Goal: Task Accomplishment & Management: Use online tool/utility

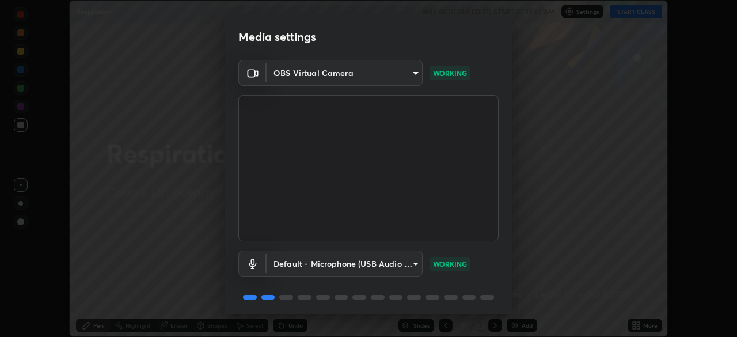
scroll to position [41, 0]
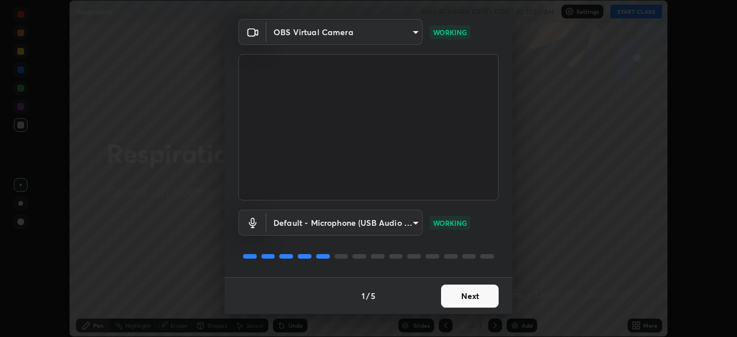
click at [453, 296] on button "Next" at bounding box center [470, 295] width 58 height 23
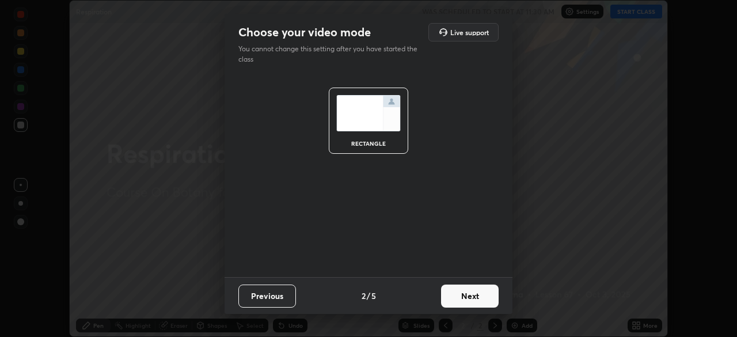
click at [453, 296] on button "Next" at bounding box center [470, 295] width 58 height 23
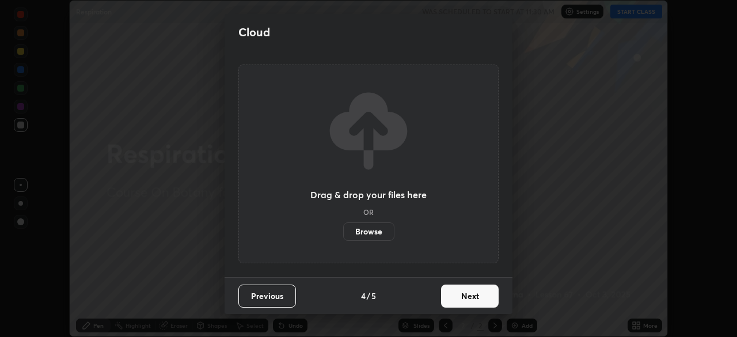
click at [454, 296] on button "Next" at bounding box center [470, 295] width 58 height 23
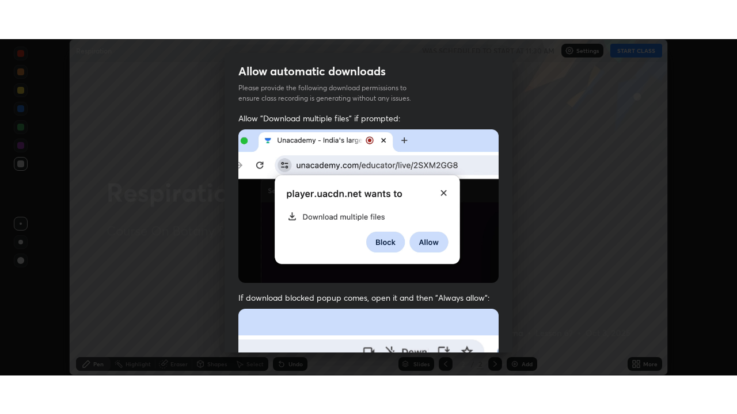
scroll to position [276, 0]
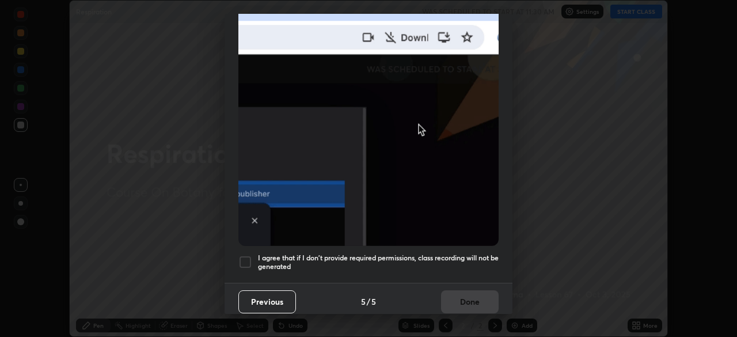
click at [248, 260] on div at bounding box center [245, 262] width 14 height 14
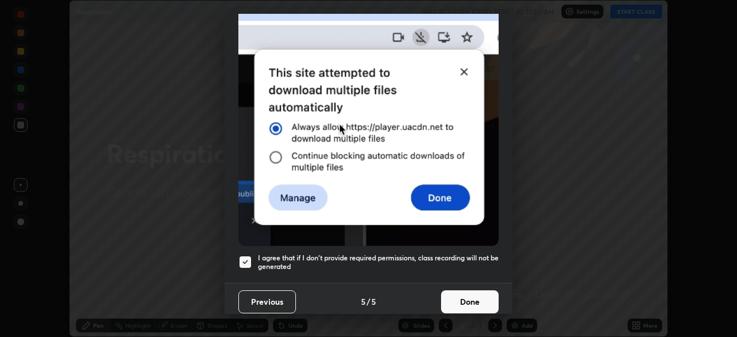
click at [460, 295] on button "Done" at bounding box center [470, 301] width 58 height 23
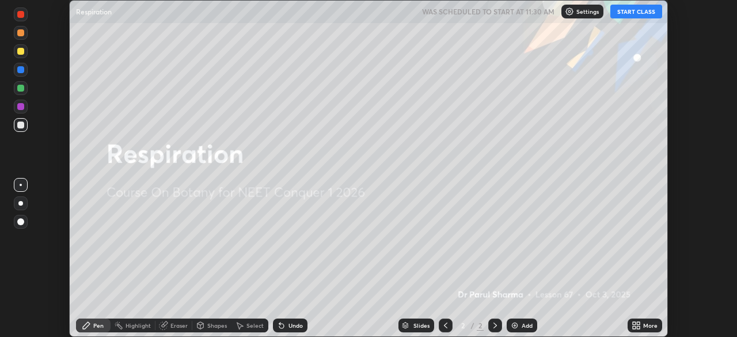
click at [630, 11] on button "START CLASS" at bounding box center [636, 12] width 52 height 14
click at [633, 323] on icon at bounding box center [633, 323] width 3 height 3
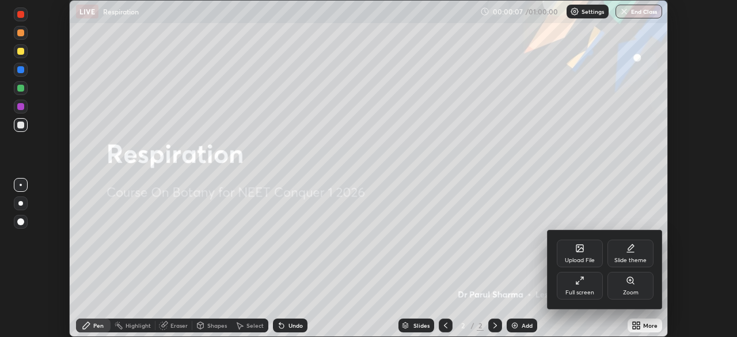
click at [579, 249] on icon at bounding box center [580, 249] width 6 height 4
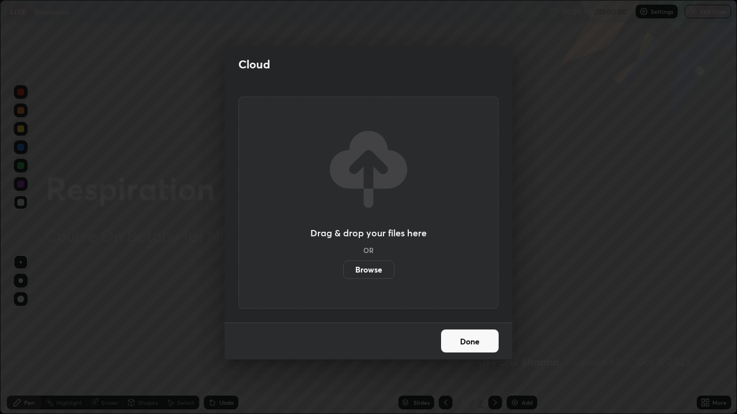
click at [366, 276] on label "Browse" at bounding box center [368, 270] width 51 height 18
click at [343, 276] on input "Browse" at bounding box center [343, 270] width 0 height 18
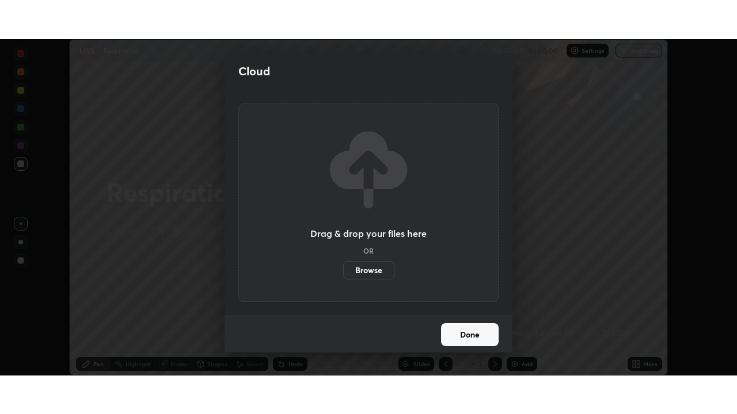
scroll to position [57207, 56807]
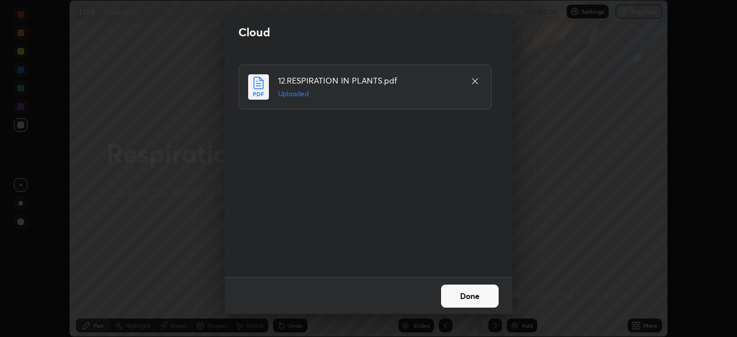
click at [470, 293] on button "Done" at bounding box center [470, 295] width 58 height 23
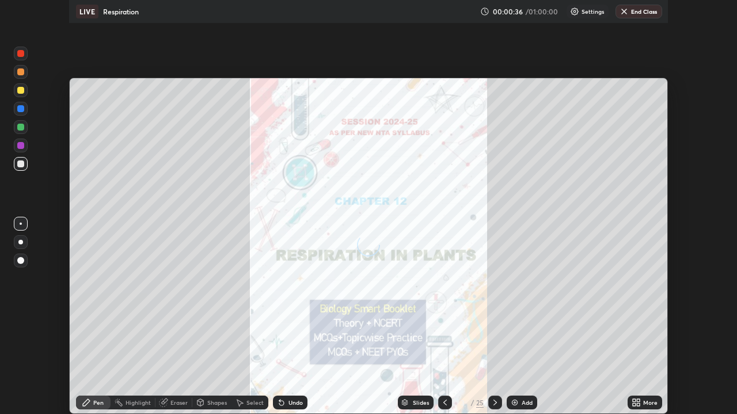
scroll to position [414, 737]
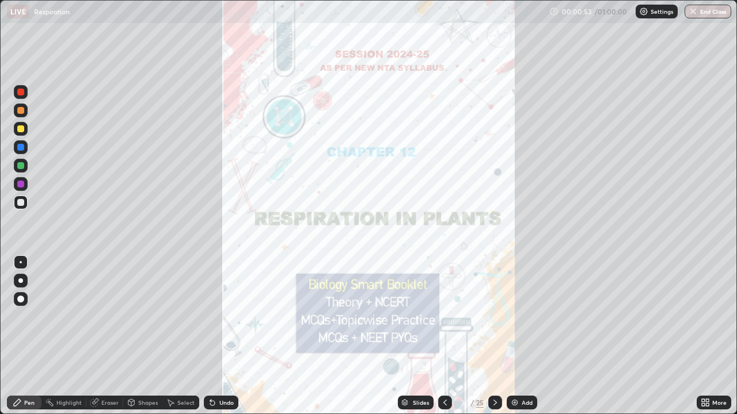
click at [413, 336] on div "Slides" at bounding box center [421, 403] width 16 height 6
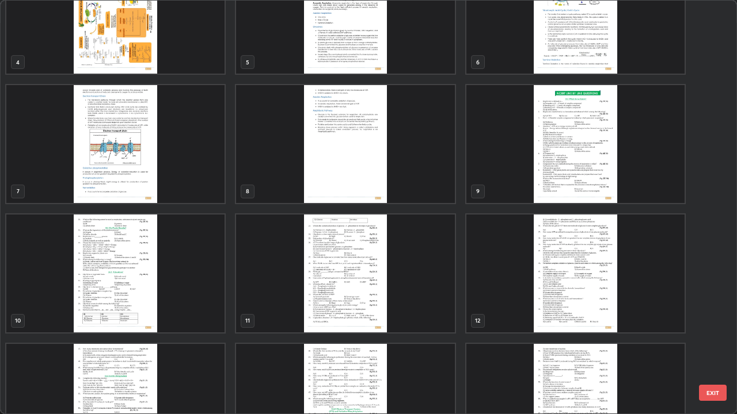
scroll to position [181, 0]
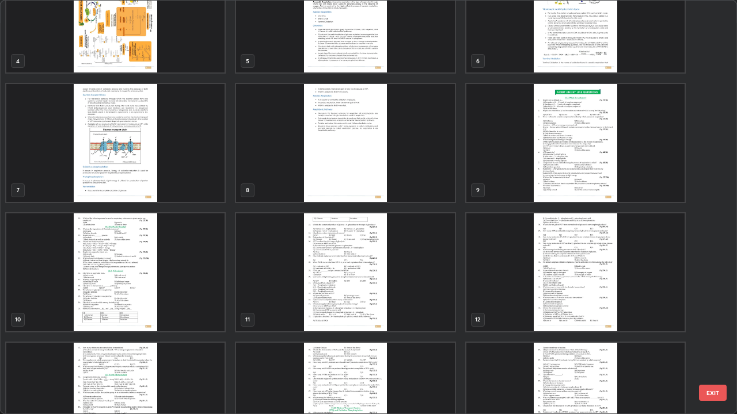
click at [568, 170] on img "grid" at bounding box center [575, 143] width 218 height 118
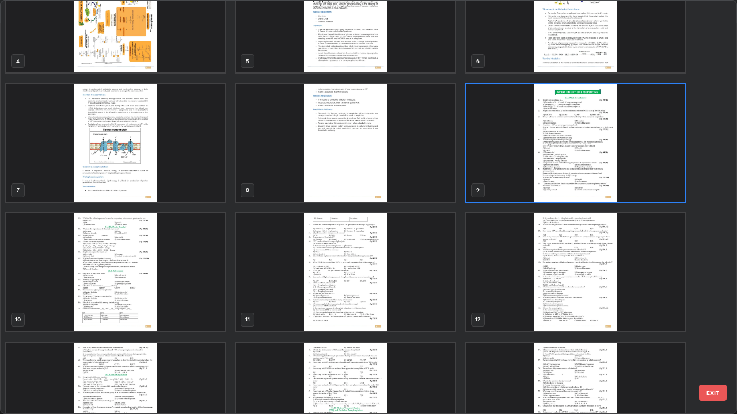
click at [568, 170] on img "grid" at bounding box center [575, 143] width 218 height 118
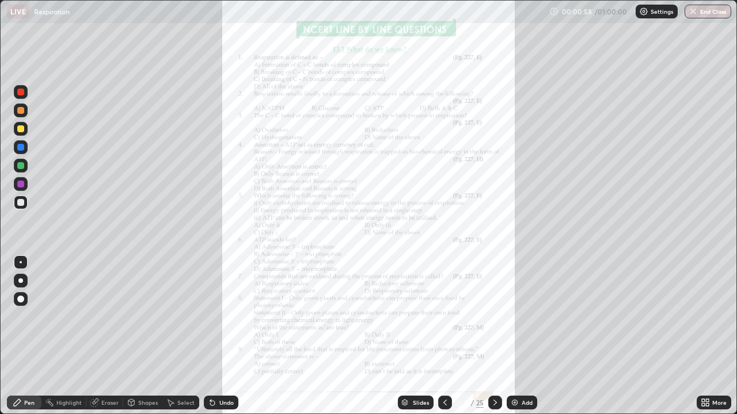
click at [570, 170] on img "grid" at bounding box center [575, 143] width 218 height 118
click at [705, 336] on icon at bounding box center [704, 402] width 9 height 9
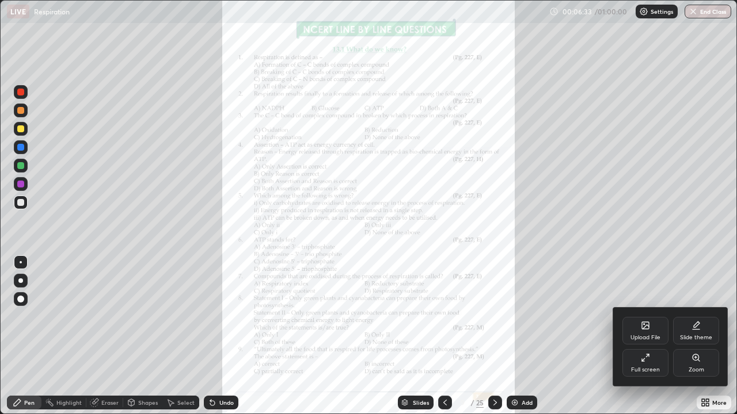
click at [695, 336] on div "Zoom" at bounding box center [696, 363] width 46 height 28
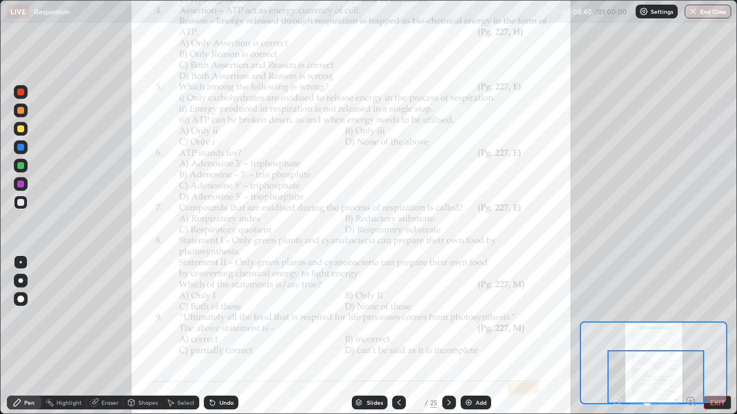
click at [448, 336] on icon at bounding box center [448, 402] width 9 height 9
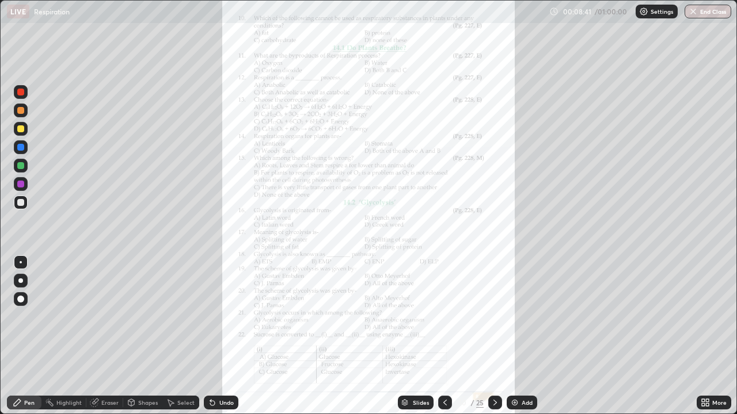
click at [707, 336] on icon at bounding box center [706, 400] width 3 height 3
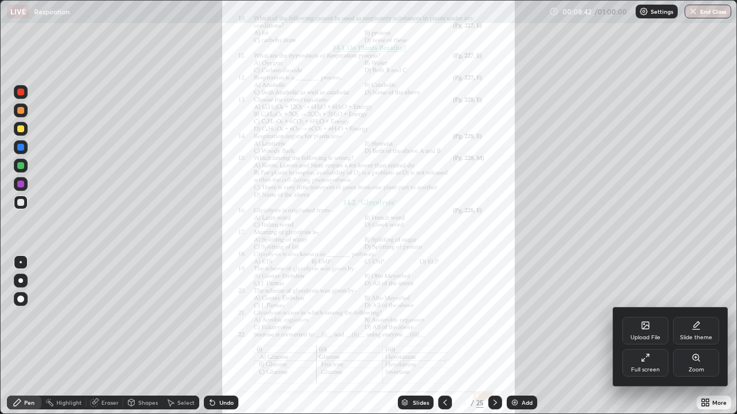
click at [699, 336] on div "Zoom" at bounding box center [696, 363] width 46 height 28
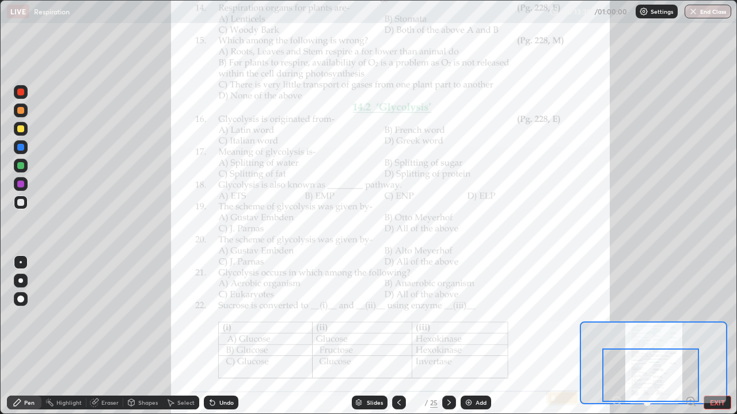
click at [448, 336] on icon at bounding box center [448, 402] width 9 height 9
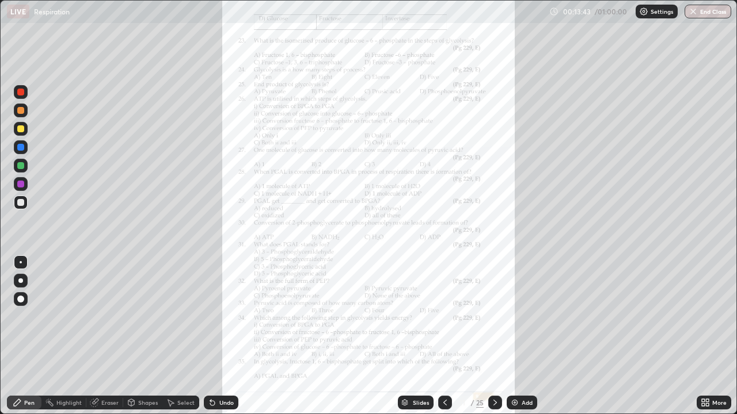
click at [443, 336] on icon at bounding box center [444, 403] width 3 height 6
click at [494, 336] on icon at bounding box center [494, 403] width 3 height 6
click at [444, 336] on icon at bounding box center [444, 402] width 9 height 9
click at [489, 336] on div at bounding box center [495, 403] width 14 height 14
click at [445, 336] on icon at bounding box center [444, 402] width 9 height 9
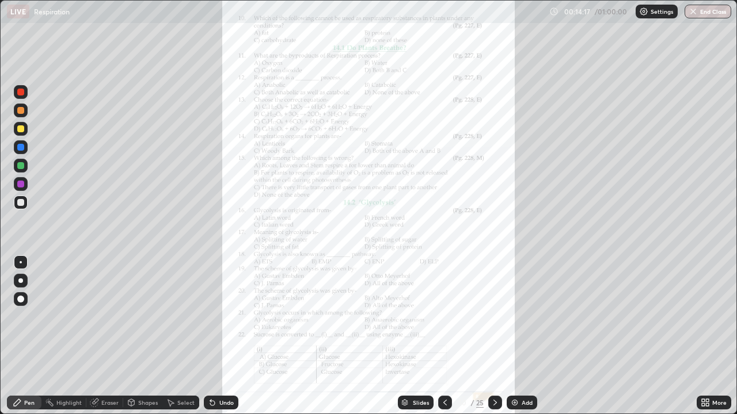
click at [494, 336] on icon at bounding box center [494, 402] width 9 height 9
click at [703, 336] on icon at bounding box center [702, 404] width 3 height 3
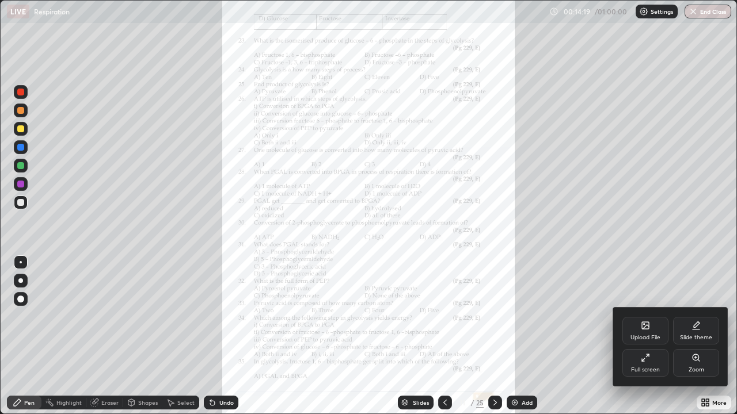
click at [699, 336] on icon at bounding box center [695, 357] width 9 height 9
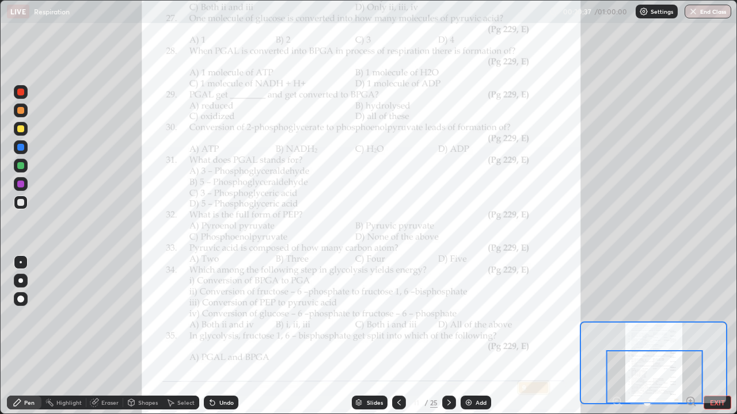
click at [448, 336] on icon at bounding box center [448, 402] width 9 height 9
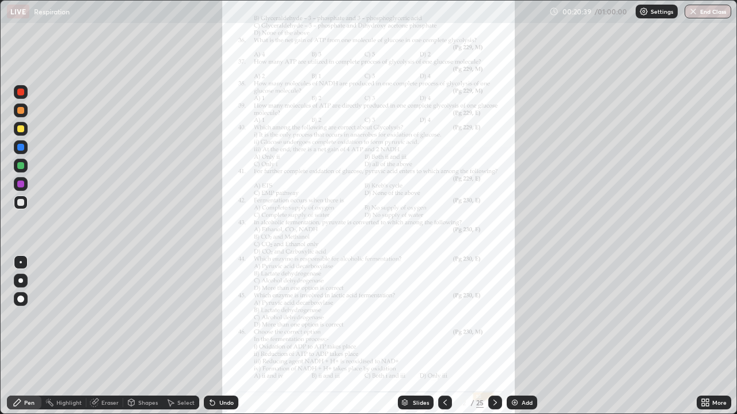
click at [703, 336] on icon at bounding box center [702, 404] width 3 height 3
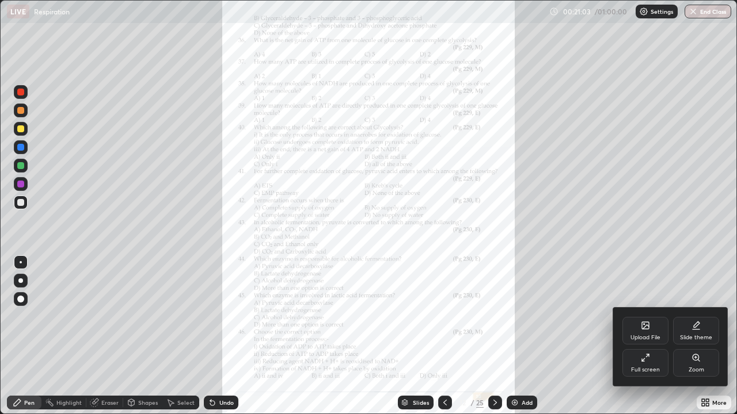
click at [698, 336] on div "Zoom" at bounding box center [696, 370] width 16 height 6
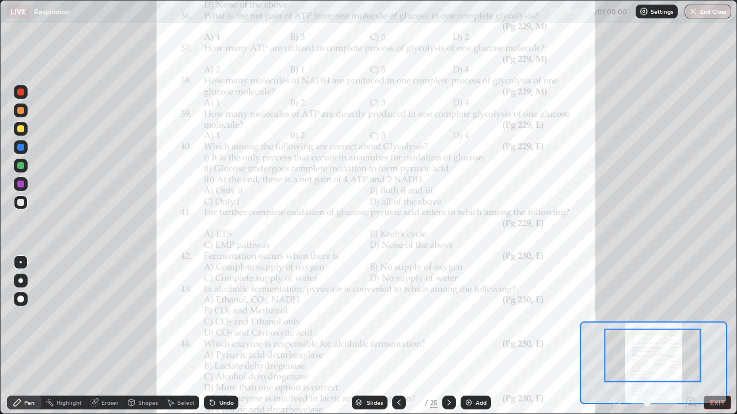
click at [690, 336] on icon at bounding box center [690, 401] width 3 height 0
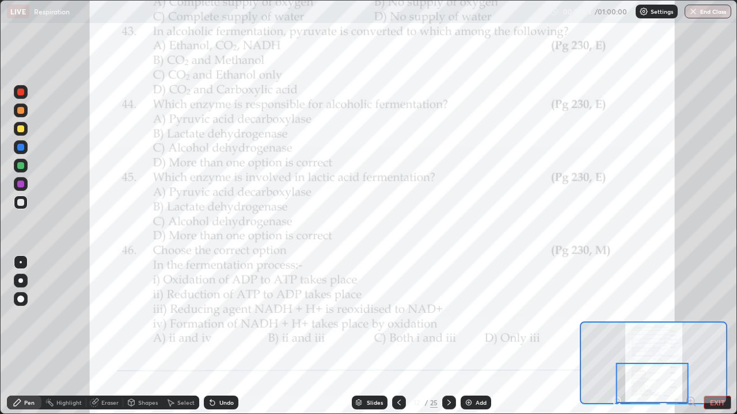
click at [448, 336] on icon at bounding box center [448, 402] width 9 height 9
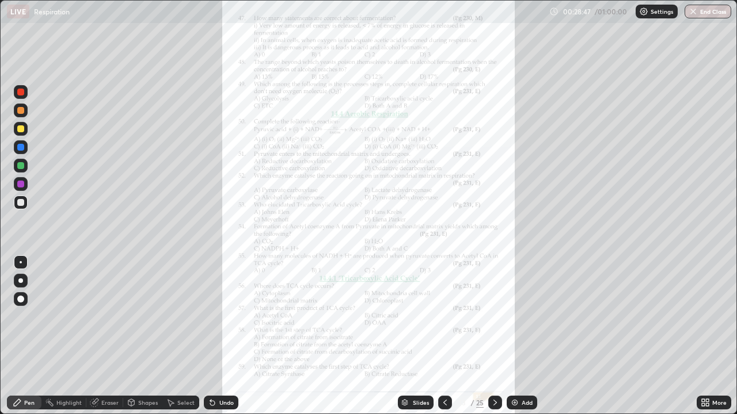
click at [703, 336] on icon at bounding box center [704, 402] width 9 height 9
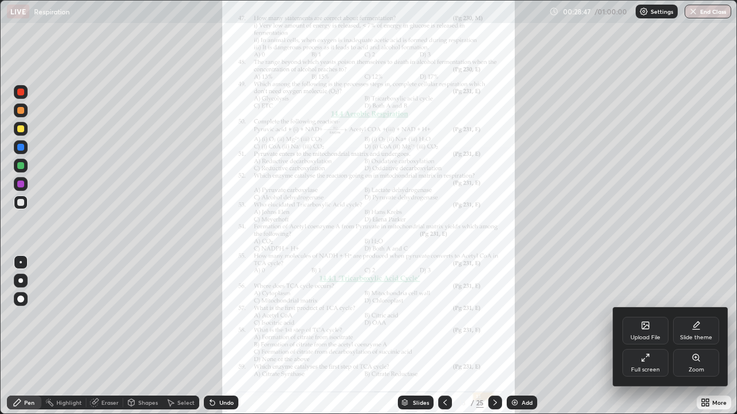
click at [698, 336] on icon at bounding box center [698, 361] width 2 height 2
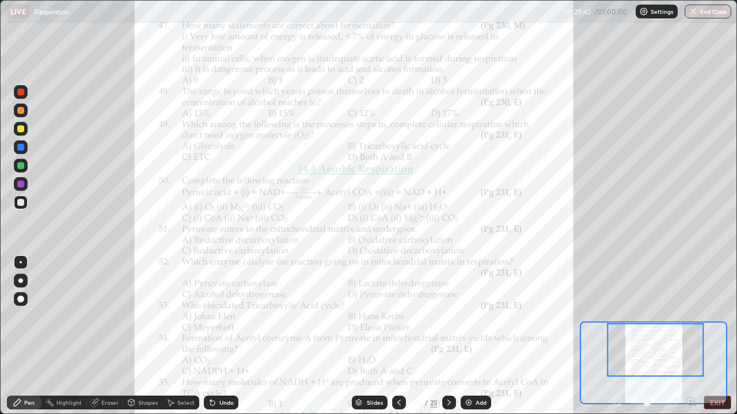
click at [689, 336] on icon at bounding box center [690, 401] width 3 height 0
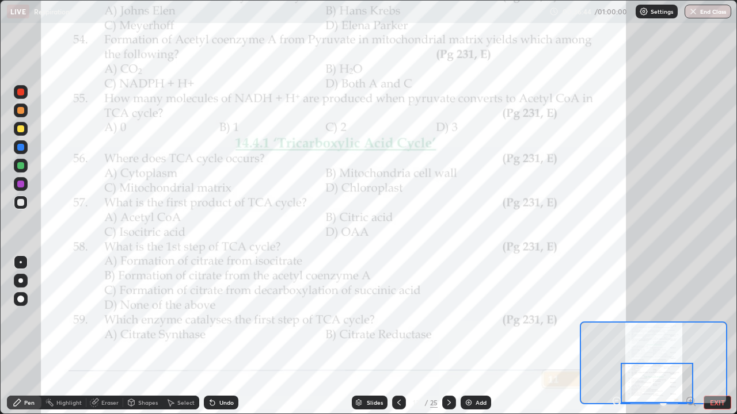
click at [448, 336] on icon at bounding box center [448, 402] width 9 height 9
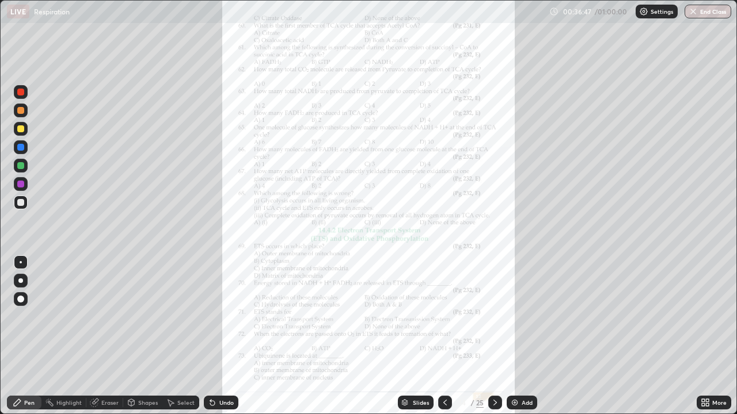
click at [443, 336] on icon at bounding box center [444, 402] width 9 height 9
click at [494, 336] on icon at bounding box center [494, 402] width 9 height 9
click at [709, 336] on icon at bounding box center [704, 402] width 9 height 9
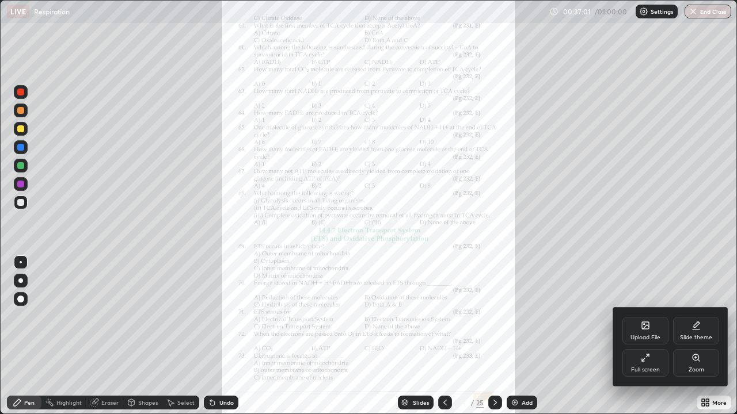
click at [694, 336] on icon at bounding box center [695, 357] width 6 height 6
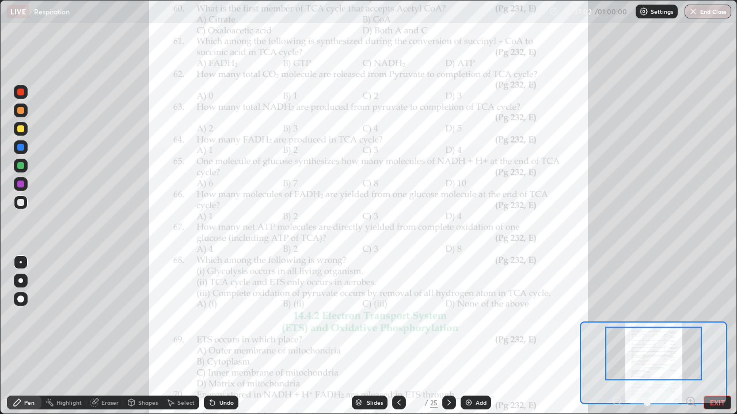
click at [690, 336] on icon at bounding box center [690, 401] width 3 height 0
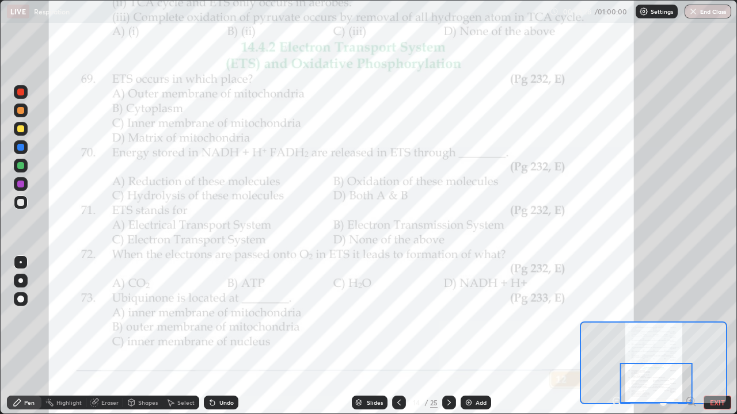
click at [448, 336] on icon at bounding box center [448, 402] width 9 height 9
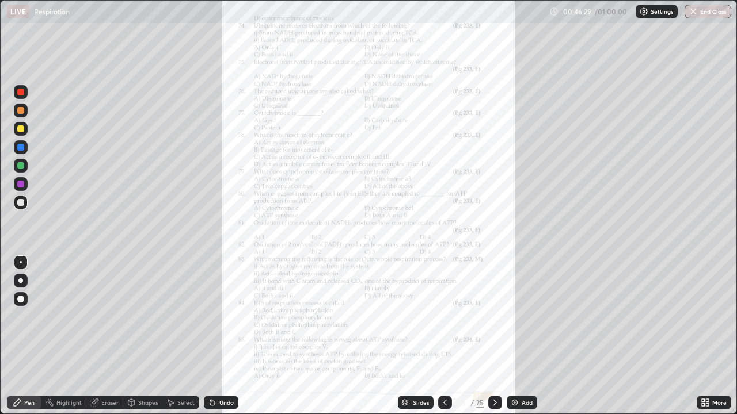
click at [703, 336] on icon at bounding box center [702, 400] width 3 height 3
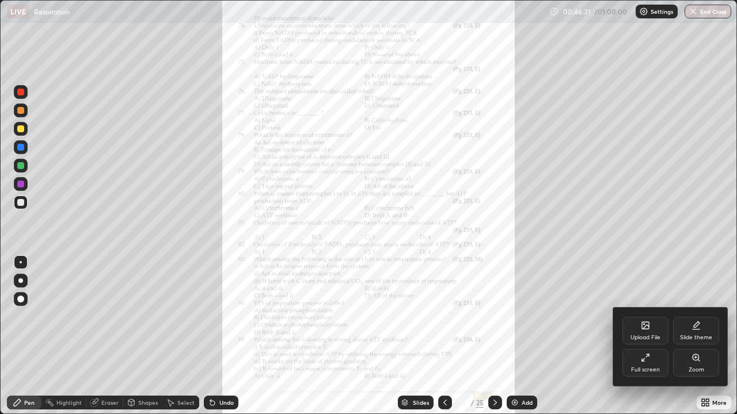
click at [692, 336] on icon at bounding box center [695, 357] width 9 height 9
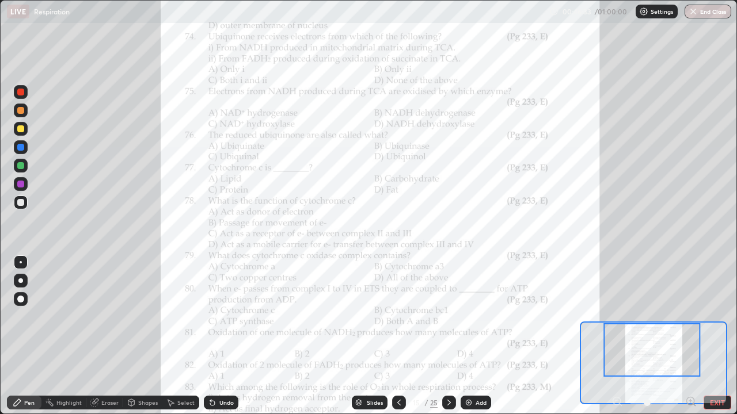
click at [690, 336] on icon at bounding box center [690, 401] width 3 height 0
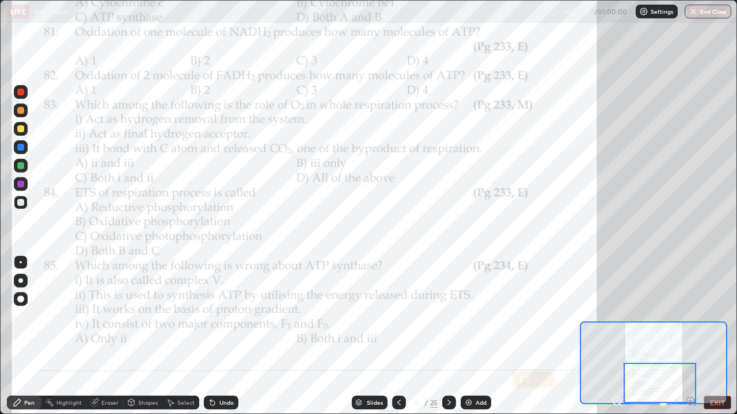
click at [446, 336] on icon at bounding box center [448, 402] width 9 height 9
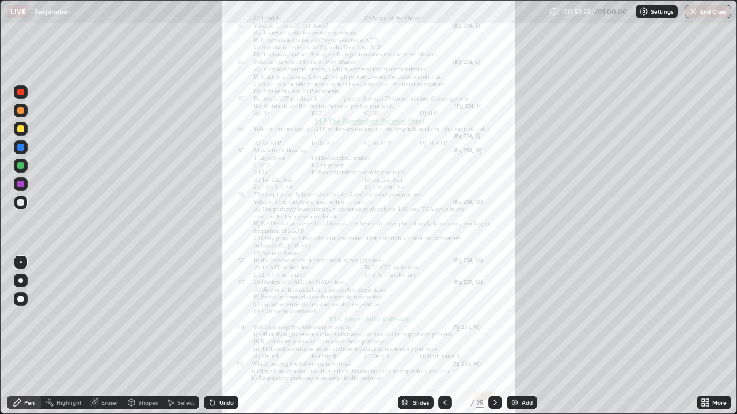
click at [704, 336] on icon at bounding box center [702, 400] width 3 height 3
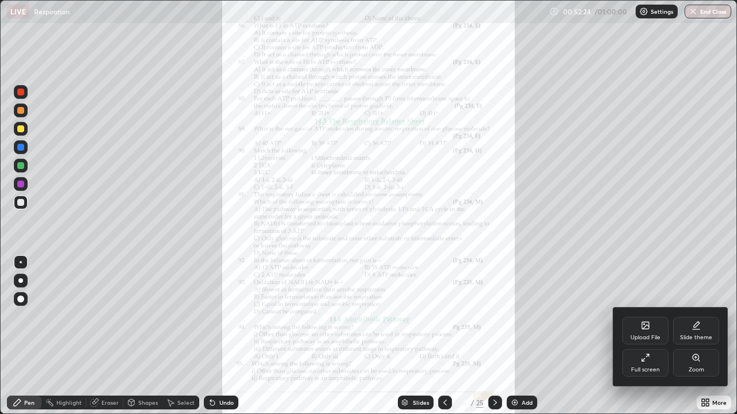
click at [696, 336] on icon at bounding box center [695, 357] width 6 height 6
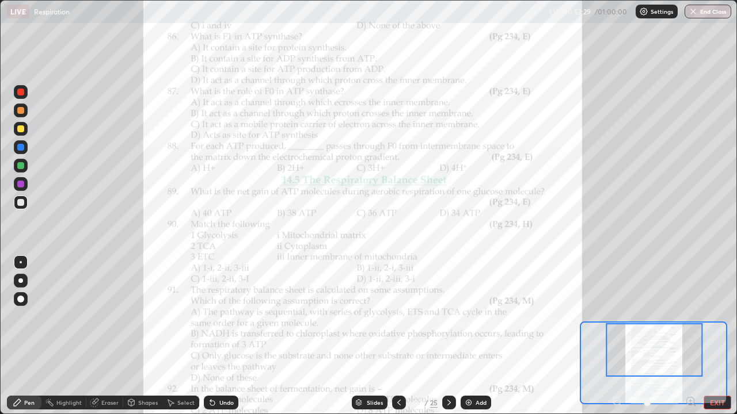
click at [396, 336] on icon at bounding box center [398, 402] width 9 height 9
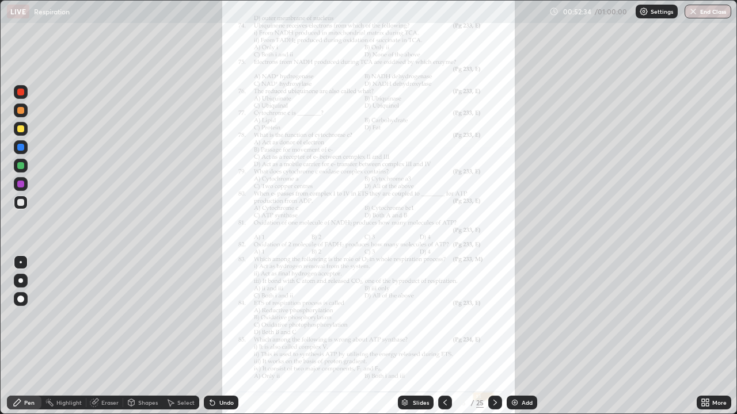
click at [494, 336] on icon at bounding box center [494, 402] width 9 height 9
click at [706, 336] on icon at bounding box center [706, 400] width 3 height 3
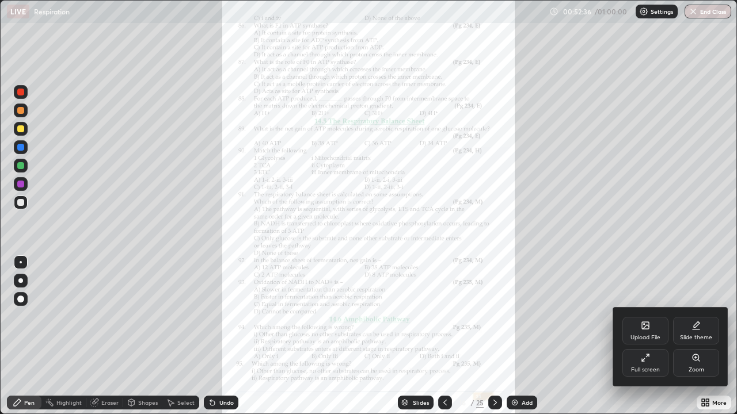
click at [692, 336] on icon at bounding box center [695, 357] width 6 height 6
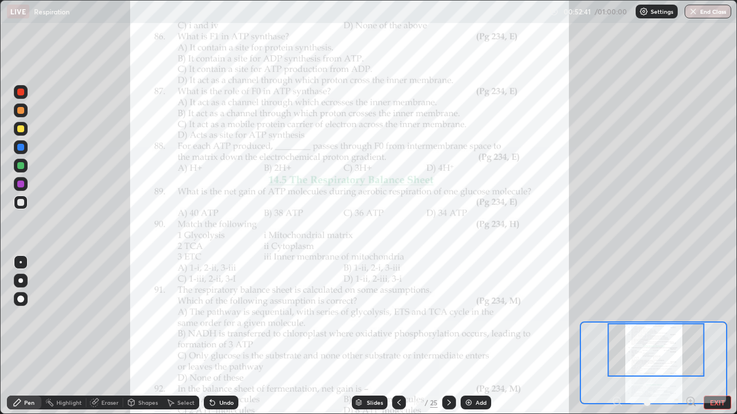
click at [690, 336] on icon at bounding box center [690, 401] width 3 height 0
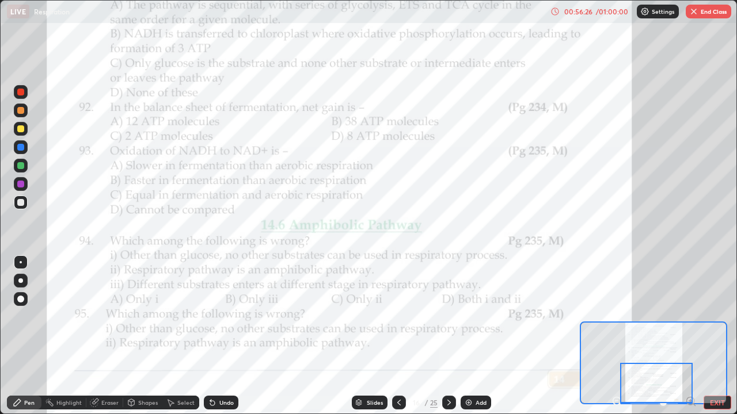
click at [448, 336] on icon at bounding box center [448, 402] width 9 height 9
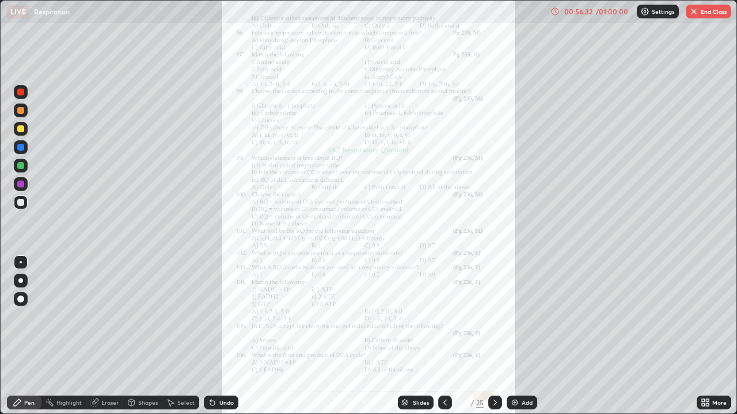
click at [704, 336] on icon at bounding box center [702, 400] width 3 height 3
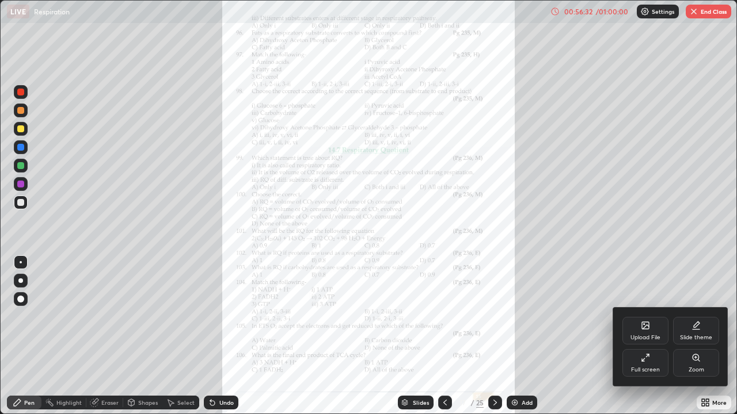
click at [692, 336] on icon at bounding box center [695, 357] width 9 height 9
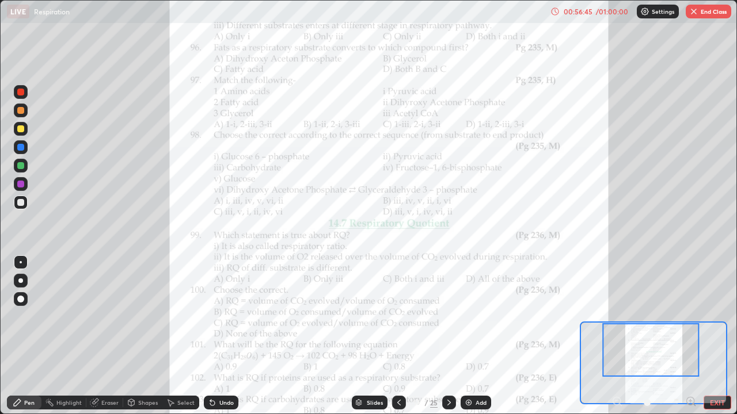
click at [398, 336] on icon at bounding box center [398, 402] width 9 height 9
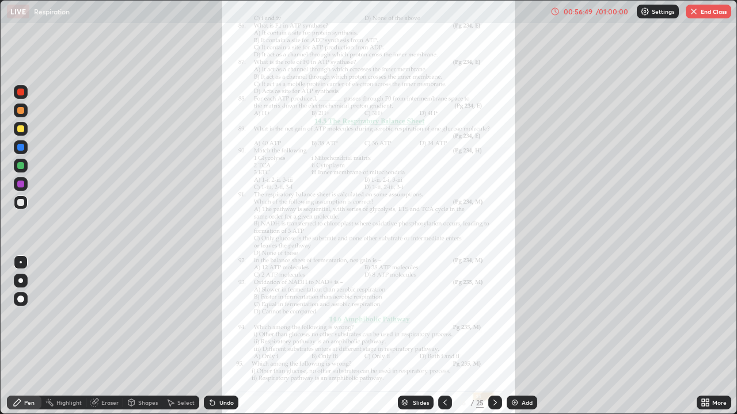
click at [440, 336] on div at bounding box center [445, 402] width 14 height 23
click at [494, 336] on icon at bounding box center [494, 403] width 3 height 6
click at [489, 336] on div at bounding box center [495, 403] width 14 height 14
click at [707, 336] on icon at bounding box center [706, 404] width 3 height 3
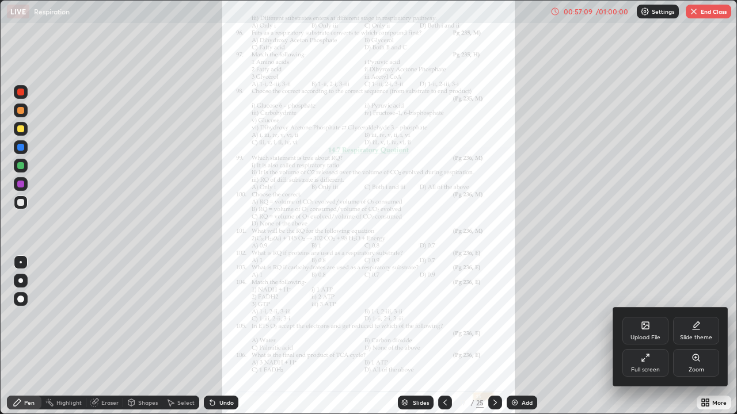
click at [693, 336] on div "Zoom" at bounding box center [696, 363] width 46 height 28
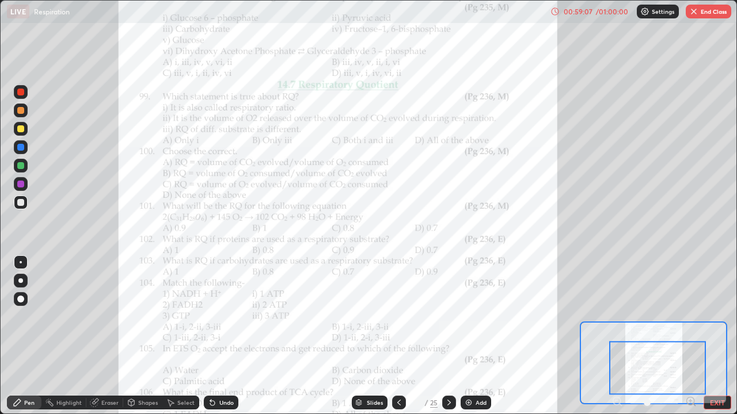
click at [690, 336] on icon at bounding box center [690, 401] width 3 height 0
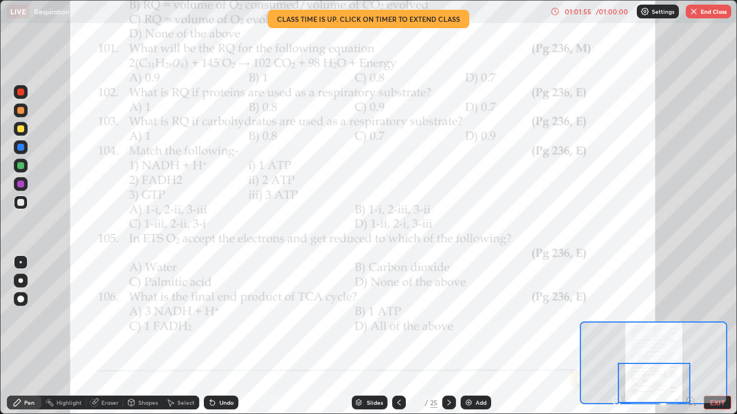
click at [434, 336] on div "25" at bounding box center [433, 403] width 7 height 10
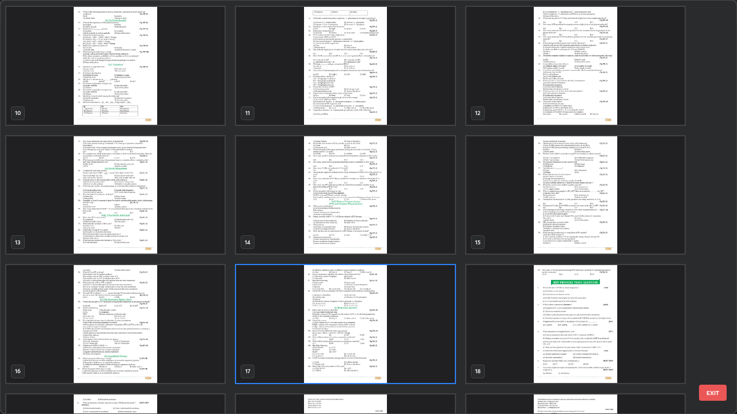
scroll to position [403, 0]
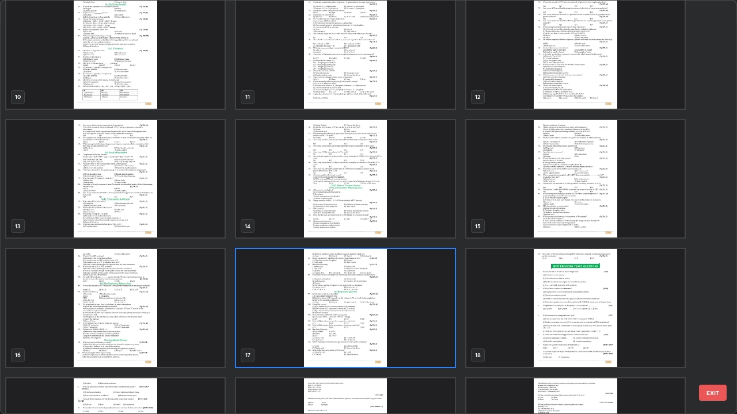
click at [590, 296] on img "grid" at bounding box center [575, 308] width 218 height 118
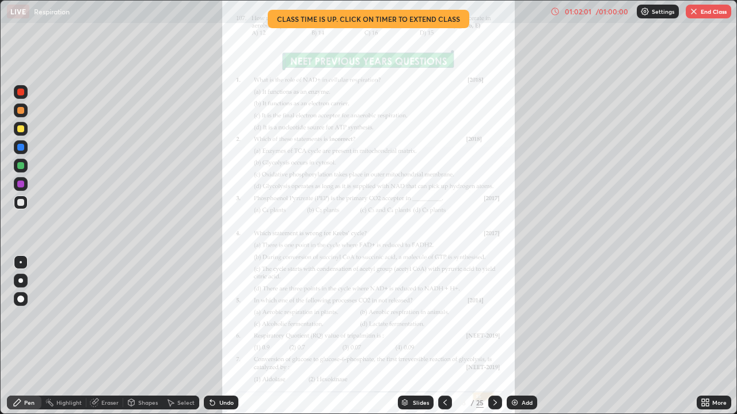
click at [703, 336] on icon at bounding box center [704, 402] width 9 height 9
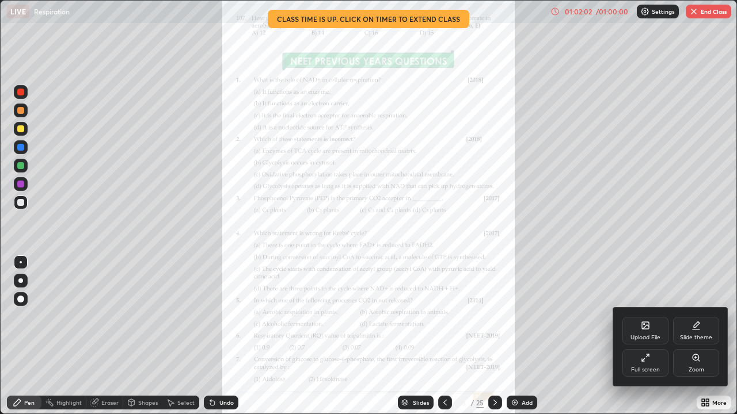
click at [695, 336] on icon at bounding box center [695, 357] width 6 height 6
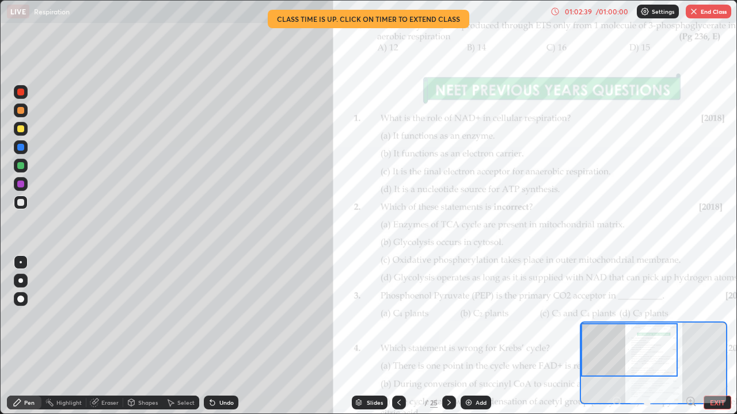
click at [713, 336] on button "EXIT" at bounding box center [717, 403] width 28 height 14
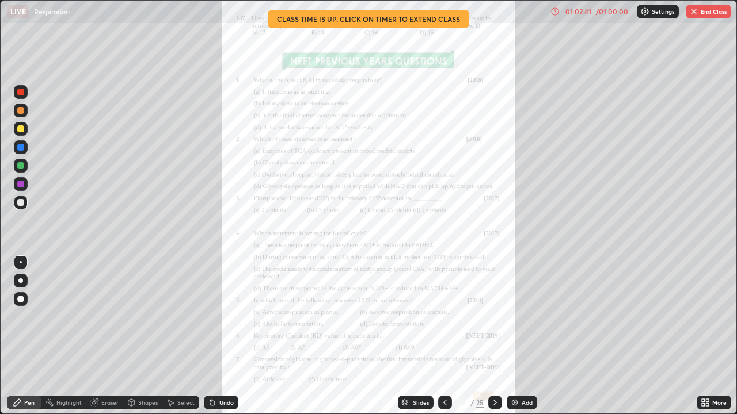
click at [705, 336] on icon at bounding box center [706, 404] width 3 height 3
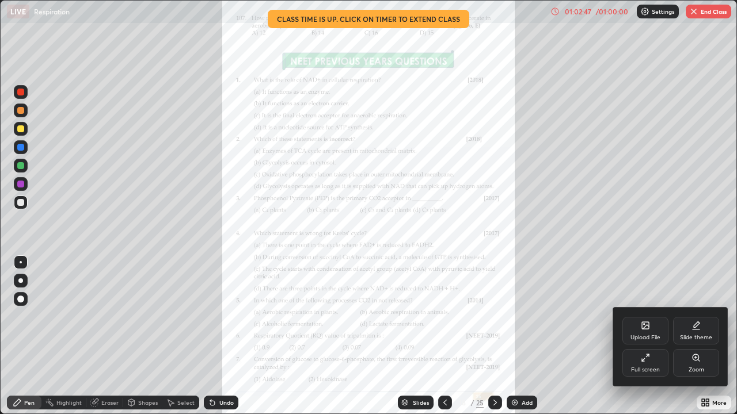
click at [444, 336] on div at bounding box center [368, 207] width 737 height 414
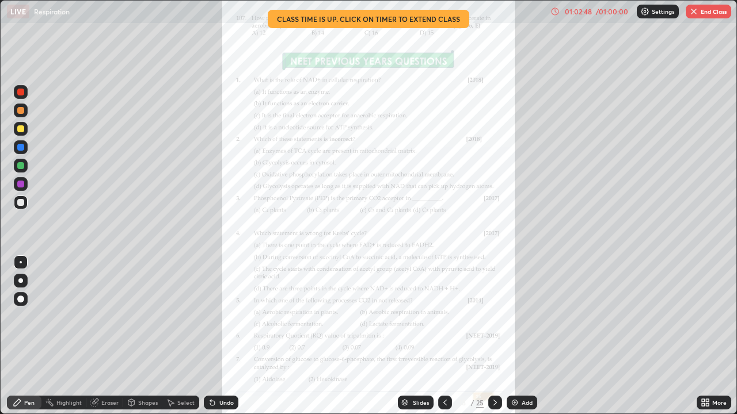
click at [446, 336] on div at bounding box center [445, 403] width 14 height 14
click at [703, 9] on button "End Class" at bounding box center [707, 12] width 45 height 14
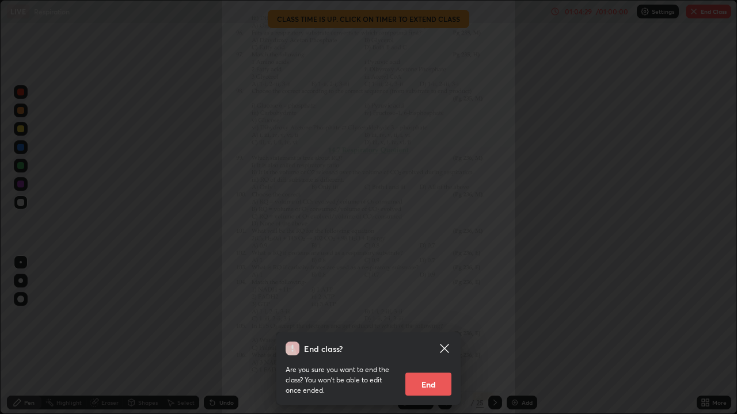
click at [426, 336] on button "End" at bounding box center [428, 384] width 46 height 23
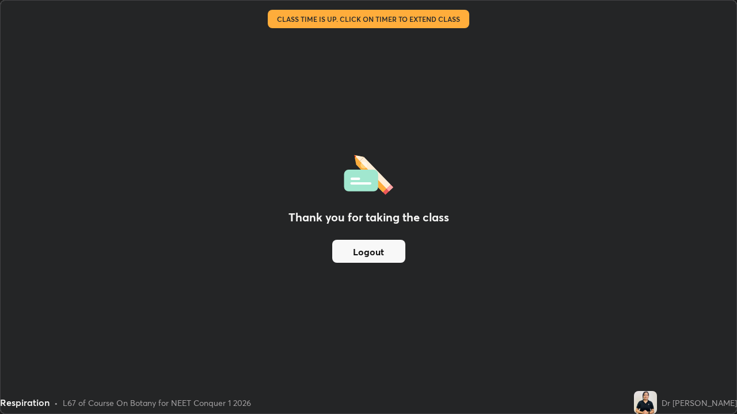
click at [0, 328] on div "Thank you for taking the class Logout Setting up your live class Class time is …" at bounding box center [368, 207] width 737 height 414
click at [0, 336] on div "Respiration" at bounding box center [24, 403] width 49 height 14
click at [375, 254] on button "Logout" at bounding box center [368, 251] width 73 height 23
